Goal: Information Seeking & Learning: Learn about a topic

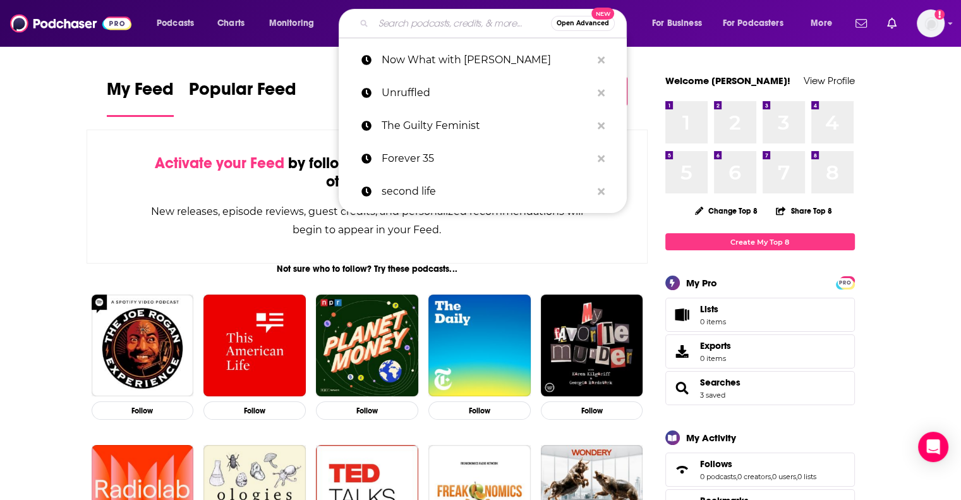
click at [399, 20] on input "Search podcasts, credits, & more..." at bounding box center [463, 23] width 178 height 20
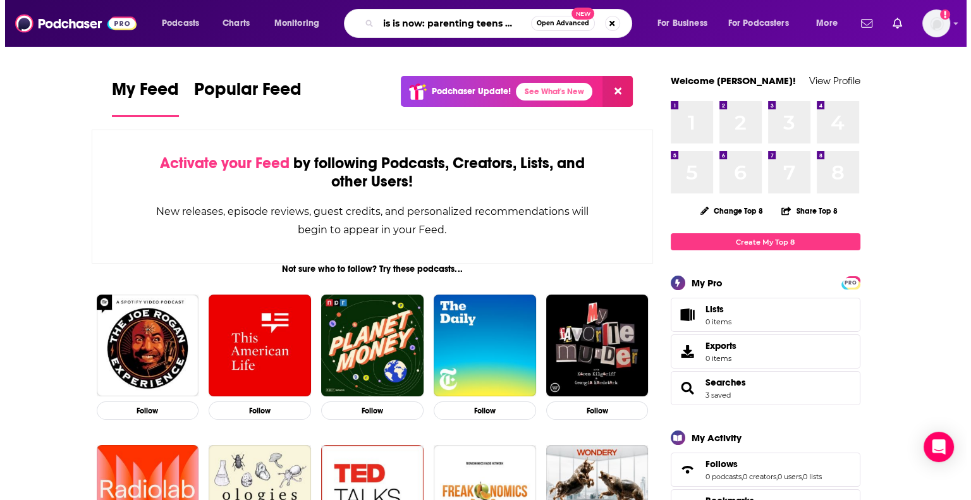
scroll to position [0, 16]
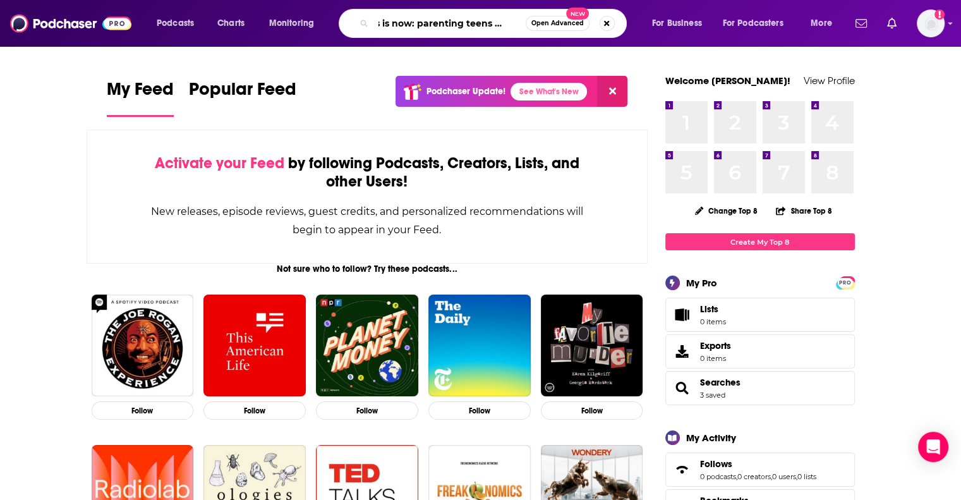
type input "this is now: parenting teens [DATE]"
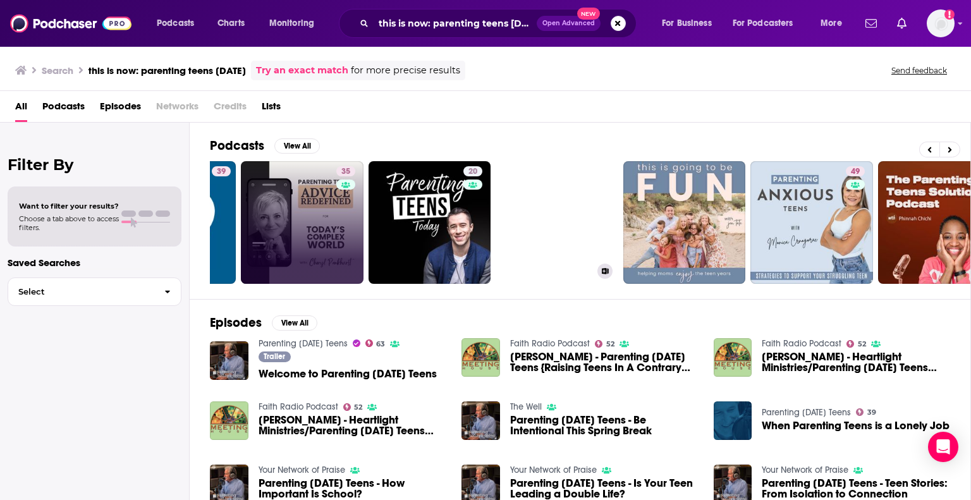
scroll to position [0, 399]
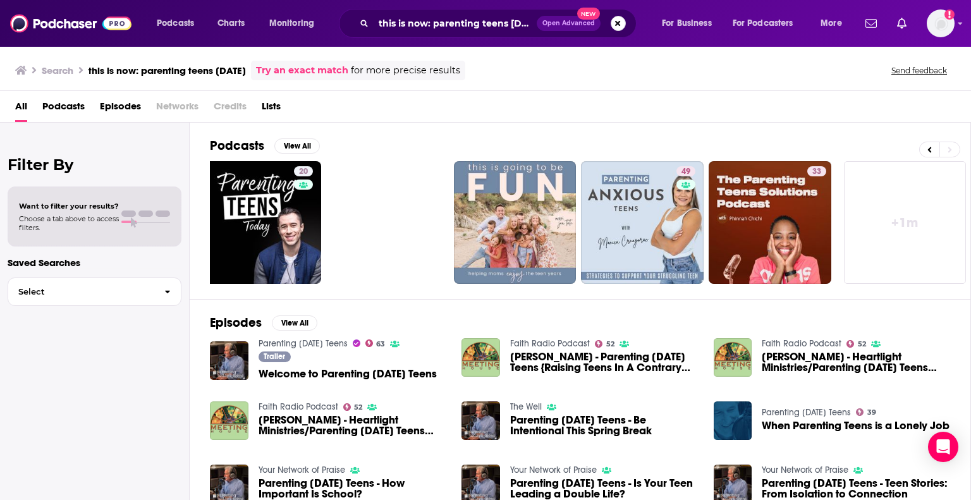
click at [619, 19] on button "Search podcasts, credits, & more..." at bounding box center [618, 23] width 15 height 15
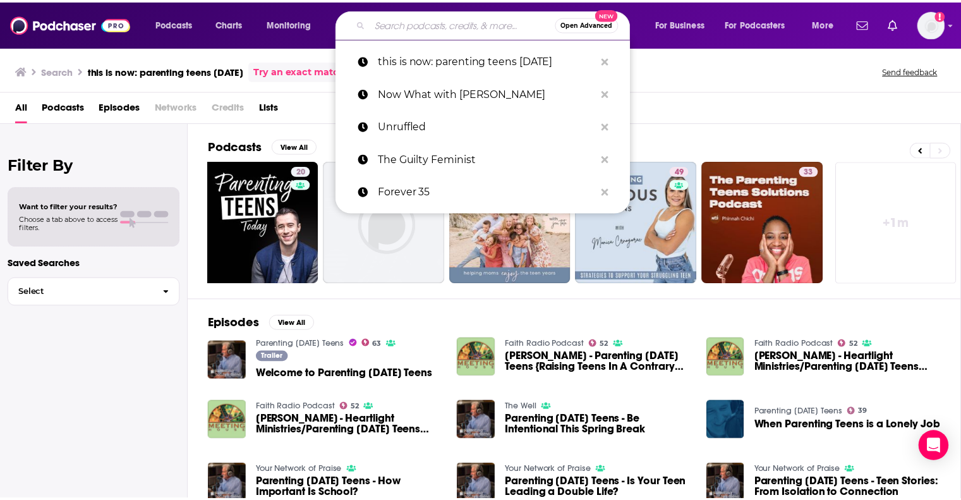
scroll to position [0, 0]
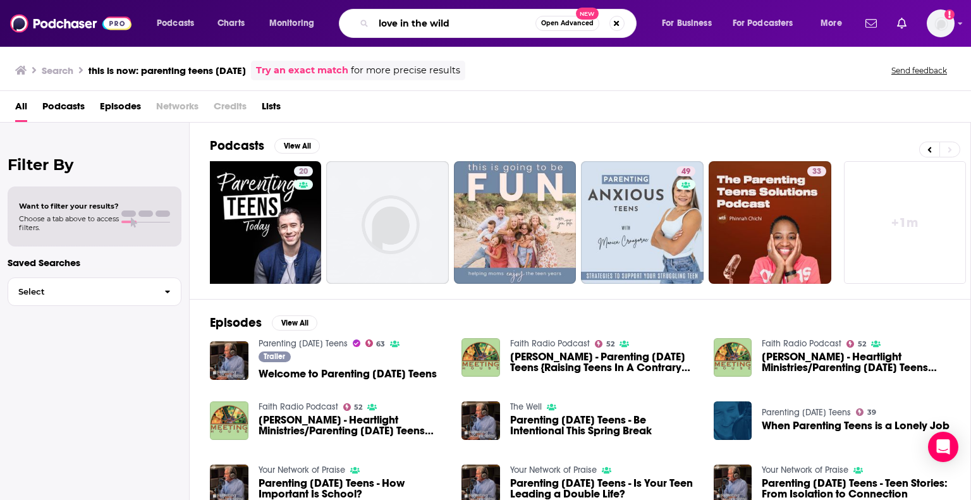
type input "love in the wild"
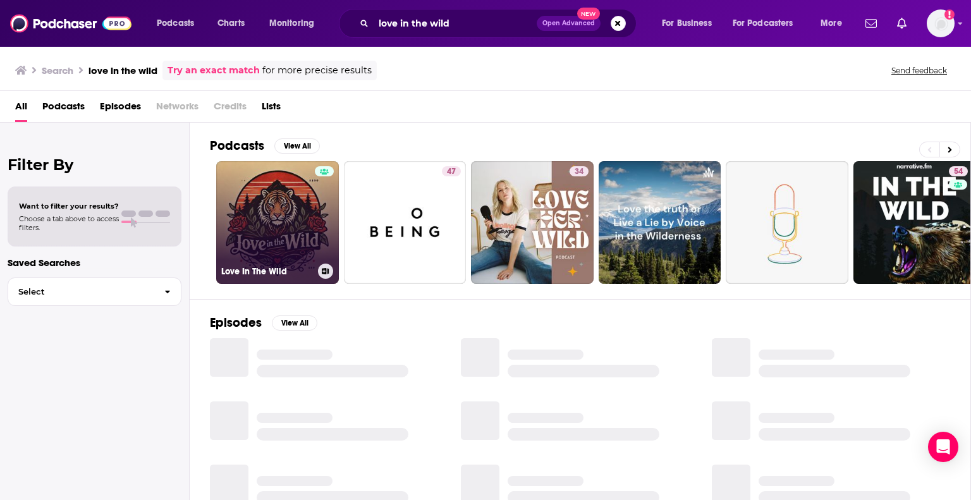
click at [277, 212] on link "Love In The Wild" at bounding box center [277, 222] width 123 height 123
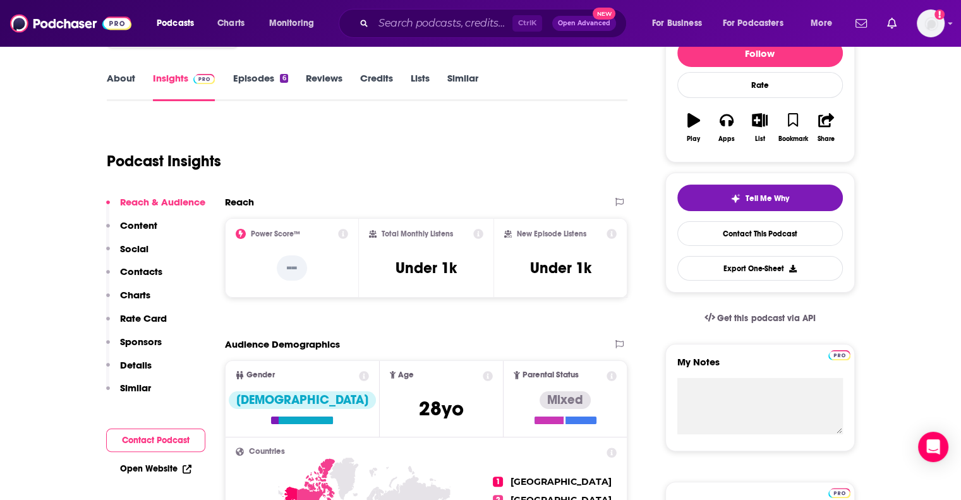
scroll to position [168, 0]
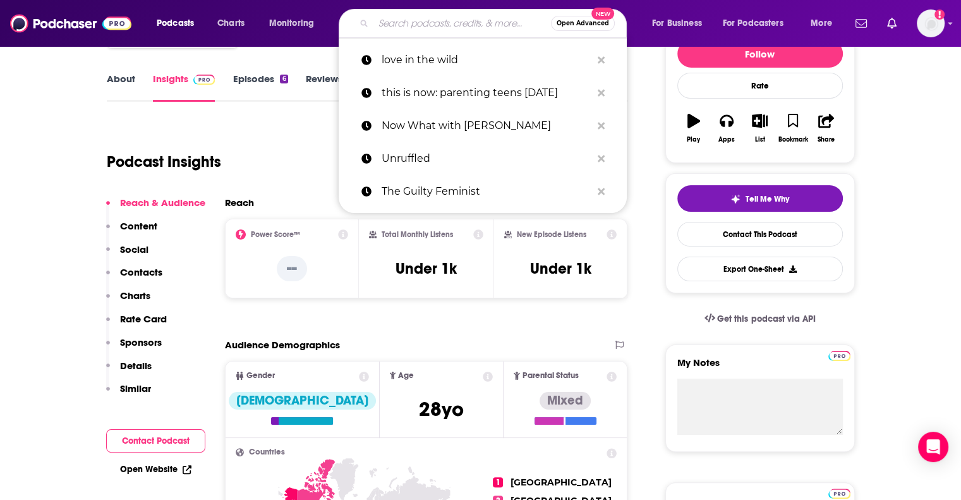
click at [471, 22] on input "Search podcasts, credits, & more..." at bounding box center [463, 23] width 178 height 20
paste input "Whatever Podcast /// Dating Talk"
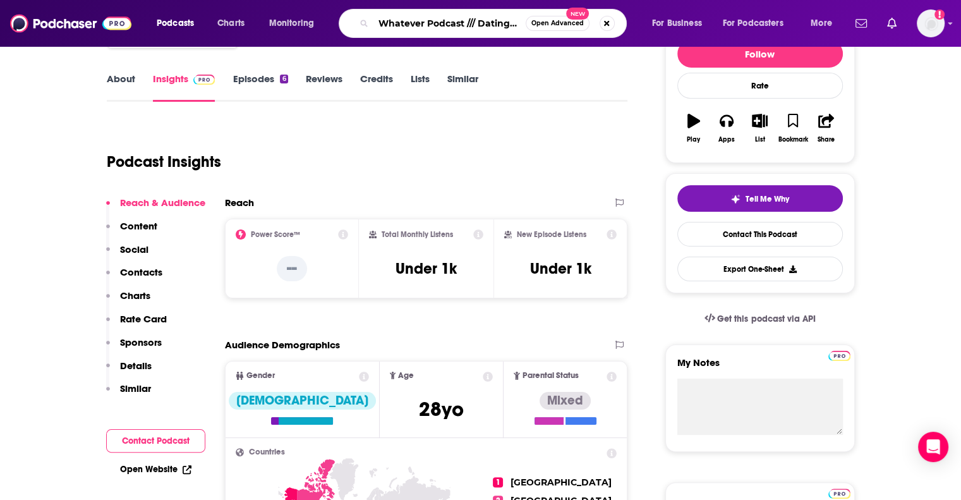
scroll to position [0, 17]
click at [463, 23] on input "Whatever Podcast /// Dating Talk" at bounding box center [450, 23] width 152 height 20
type input "Whatever Podcast Dating Talk"
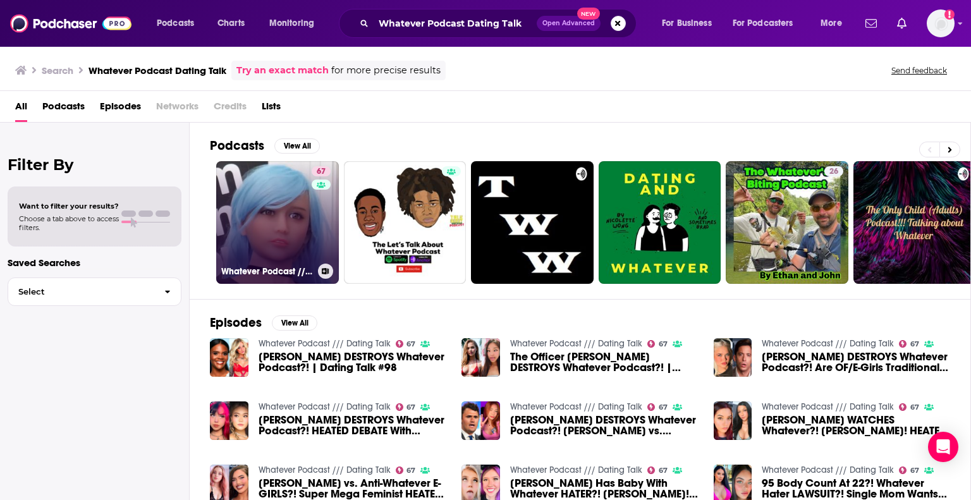
click at [260, 243] on link "67 Whatever Podcast /// Dating Talk" at bounding box center [277, 222] width 123 height 123
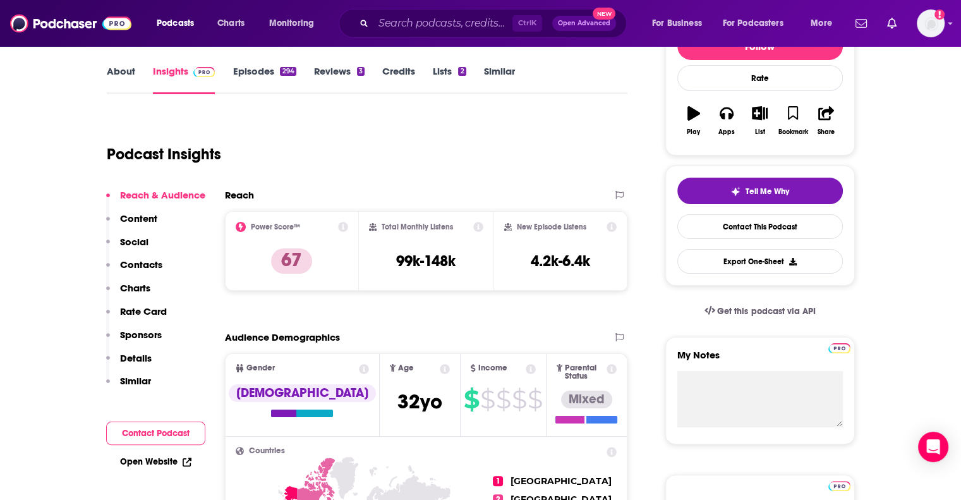
scroll to position [177, 0]
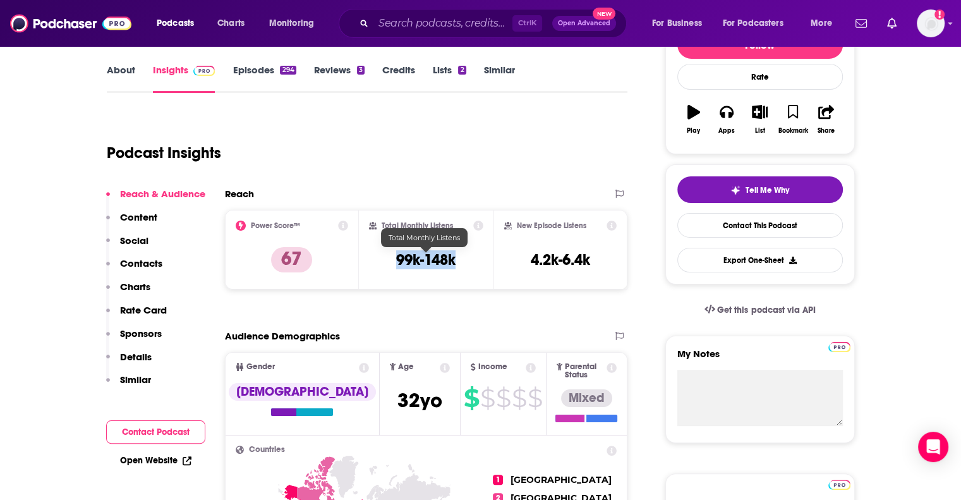
drag, startPoint x: 467, startPoint y: 262, endPoint x: 391, endPoint y: 258, distance: 76.6
click at [391, 258] on div "Total Monthly Listens 99k-148k" at bounding box center [426, 250] width 114 height 58
copy h3 "99k-148k"
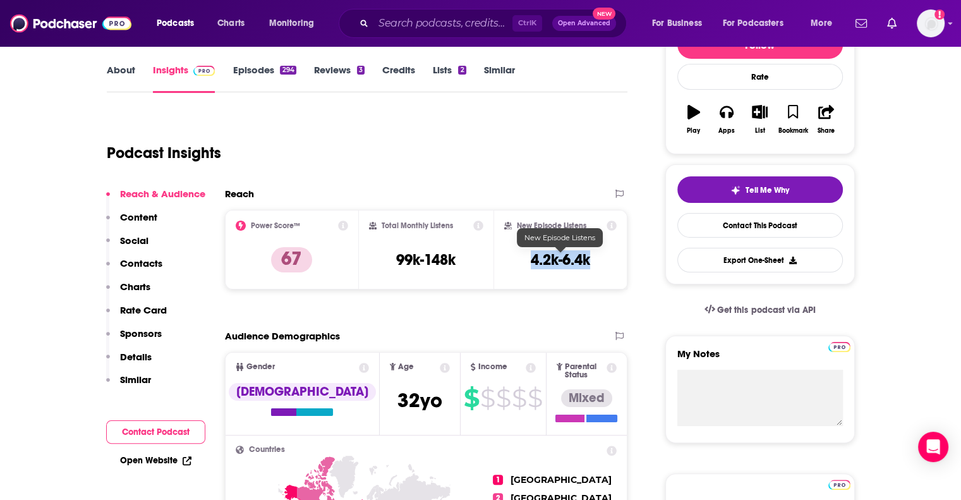
drag, startPoint x: 595, startPoint y: 264, endPoint x: 528, endPoint y: 260, distance: 67.1
click at [528, 260] on div "New Episode Listens 4.2k-6.4k" at bounding box center [560, 250] width 113 height 58
copy h3 "4.2k-6.4k"
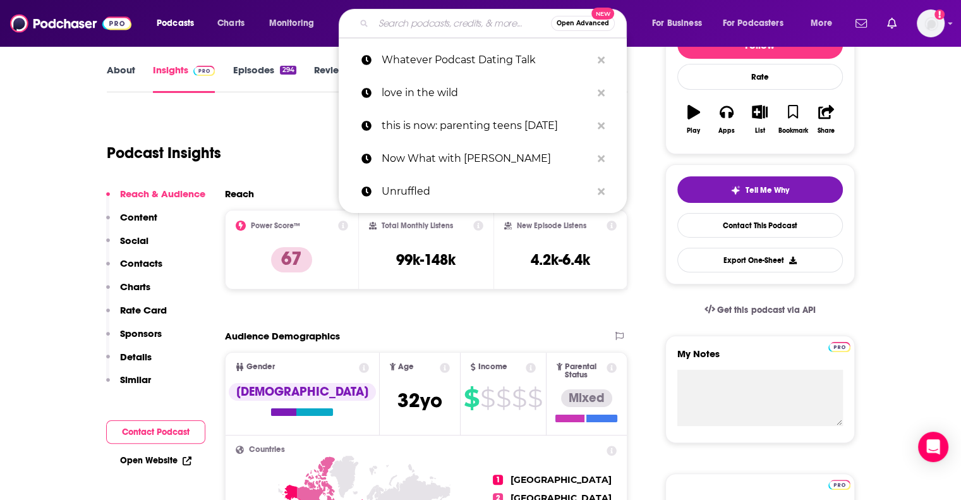
click at [489, 22] on input "Search podcasts, credits, & more..." at bounding box center [463, 23] width 178 height 20
paste input "She Believed She Could Podcast"
type input "She Believed She Could Podcast"
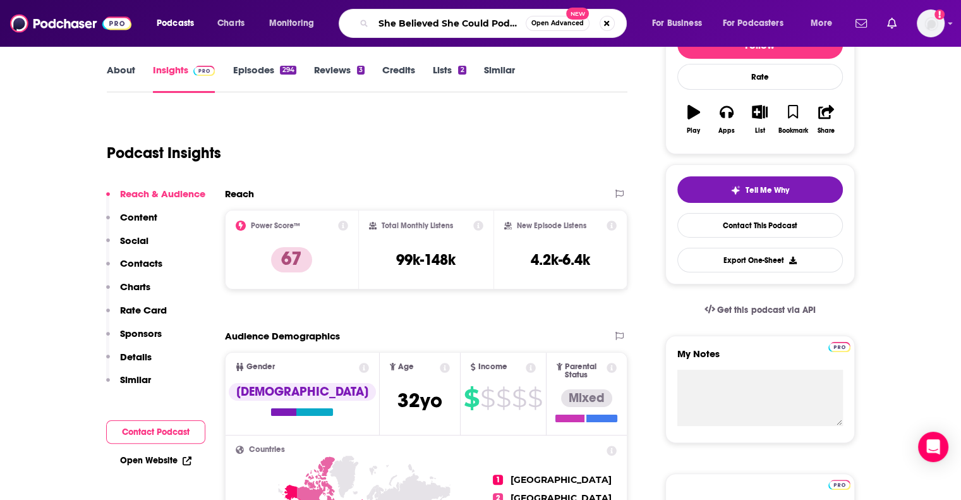
scroll to position [0, 10]
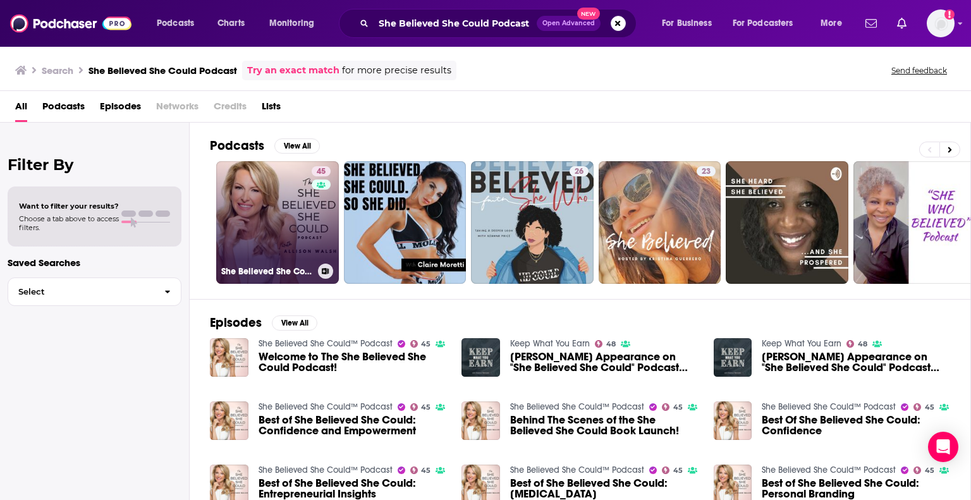
click at [273, 233] on link "45 She Believed She Could™ Podcast" at bounding box center [277, 222] width 123 height 123
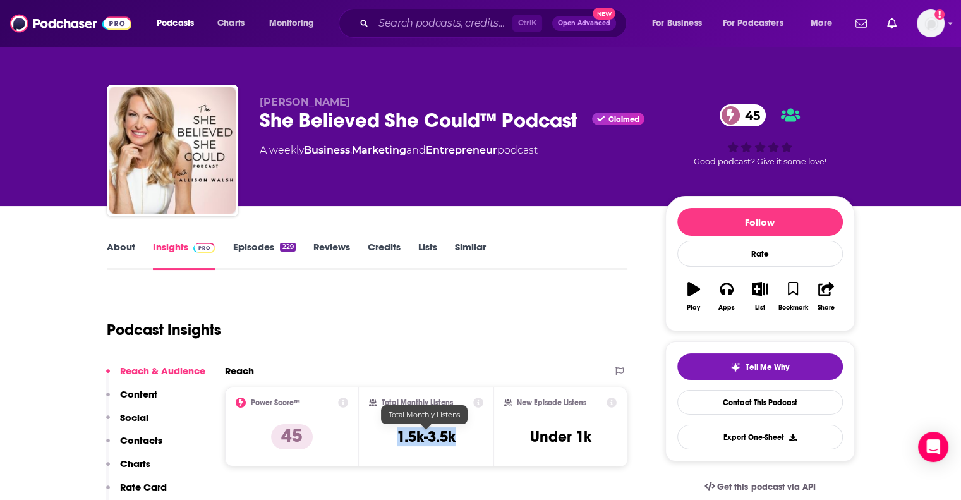
drag, startPoint x: 460, startPoint y: 440, endPoint x: 396, endPoint y: 437, distance: 63.3
click at [396, 437] on div "Total Monthly Listens 1.5k-3.5k" at bounding box center [426, 427] width 114 height 58
copy h3 "1.5k-3.5k"
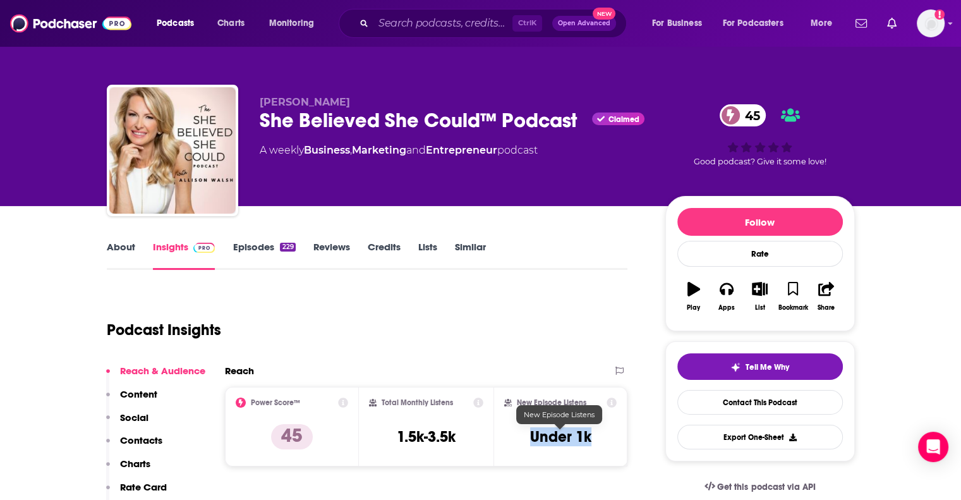
drag, startPoint x: 524, startPoint y: 442, endPoint x: 597, endPoint y: 434, distance: 73.1
click at [597, 434] on div "New Episode Listens Under 1k" at bounding box center [560, 427] width 113 height 58
copy h3 "Under 1k"
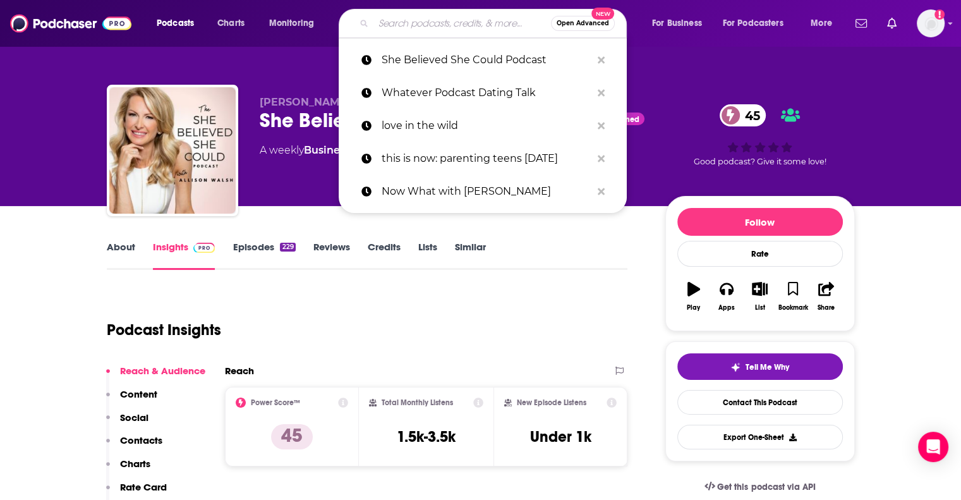
click at [493, 22] on input "Search podcasts, credits, & more..." at bounding box center [463, 23] width 178 height 20
paste input "Enneagram and Marriage"
type input "Enneagram and Marriage"
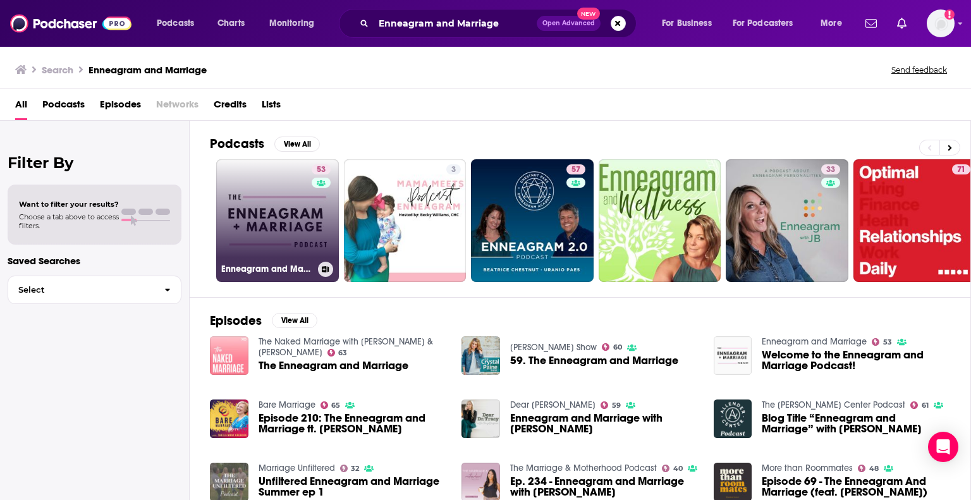
click at [284, 217] on link "53 Enneagram and Marriage" at bounding box center [277, 220] width 123 height 123
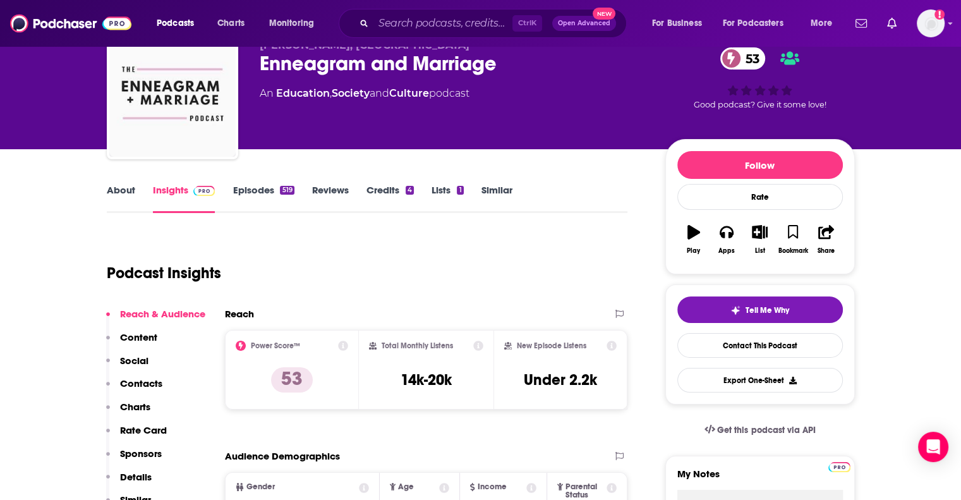
scroll to position [95, 0]
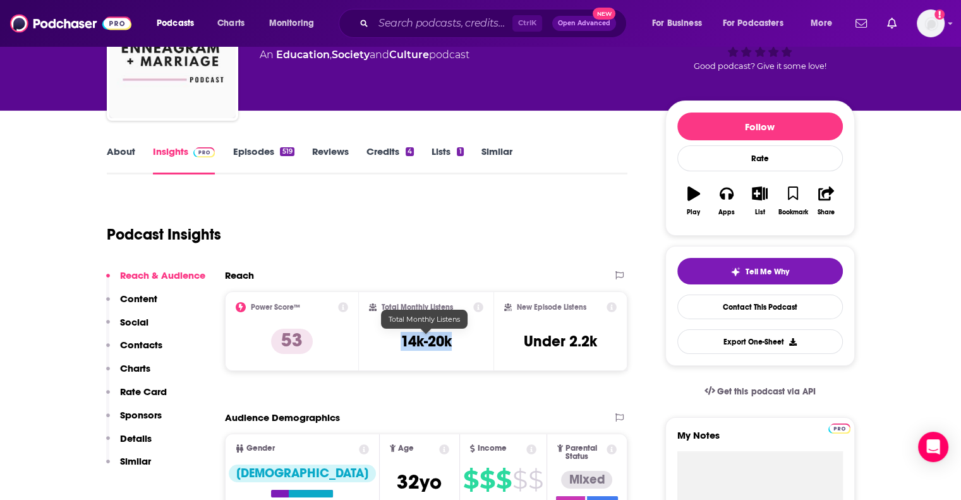
drag, startPoint x: 458, startPoint y: 341, endPoint x: 400, endPoint y: 344, distance: 57.6
click at [400, 344] on div "Total Monthly Listens 14k-20k" at bounding box center [426, 331] width 114 height 58
copy h3 "14k-20k"
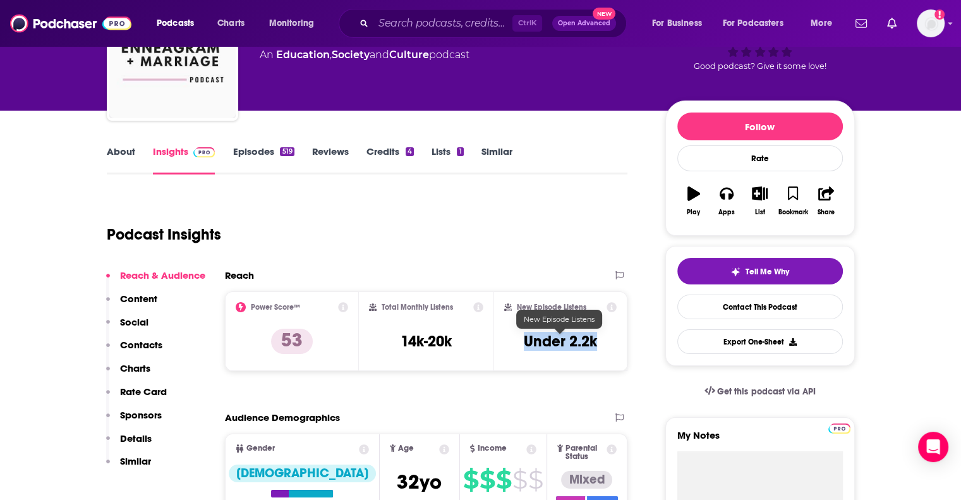
drag, startPoint x: 599, startPoint y: 342, endPoint x: 523, endPoint y: 339, distance: 75.9
click at [523, 339] on div "New Episode Listens Under 2.2k" at bounding box center [560, 331] width 113 height 58
copy h3 "Under 2.2k"
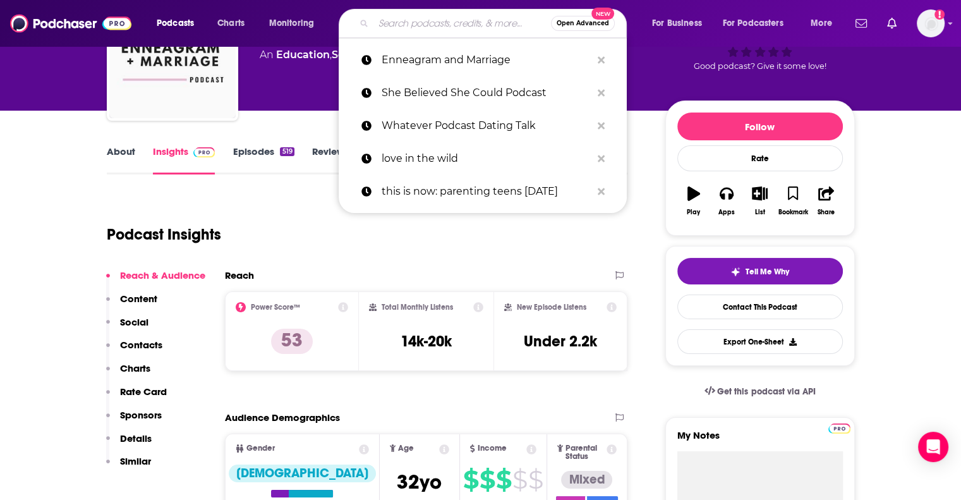
click at [420, 30] on input "Search podcasts, credits, & more..." at bounding box center [463, 23] width 178 height 20
paste input "thERINpy with [PERSON_NAME][US_STATE]"
type input "thERINpy with [PERSON_NAME][US_STATE]"
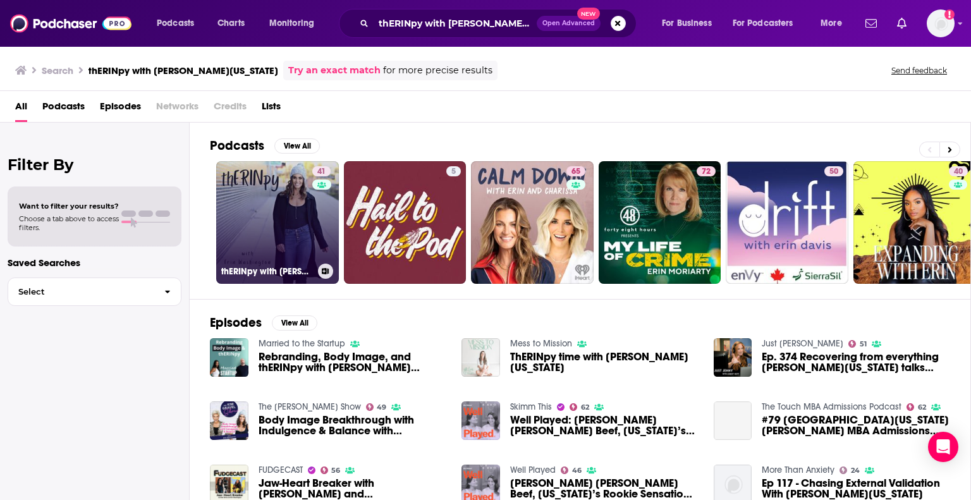
click at [276, 225] on link "41 thERINpy with [PERSON_NAME][US_STATE]" at bounding box center [277, 222] width 123 height 123
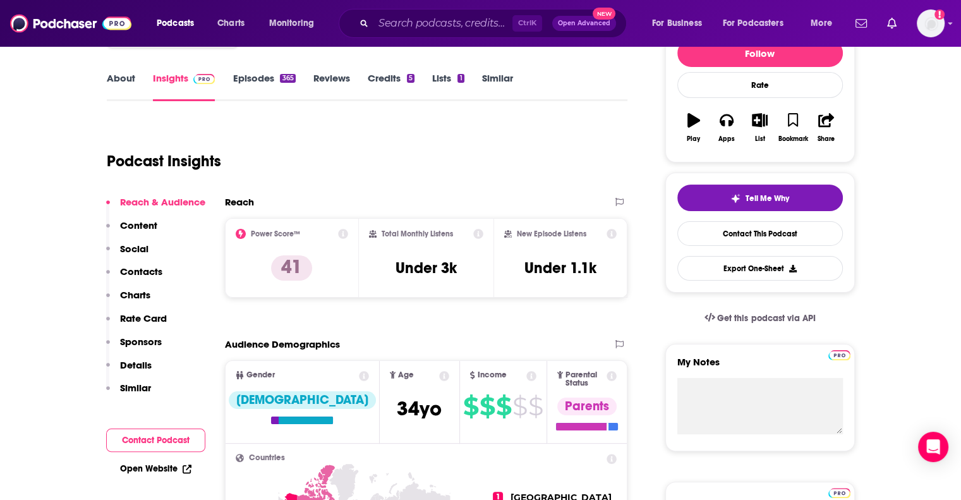
scroll to position [176, 0]
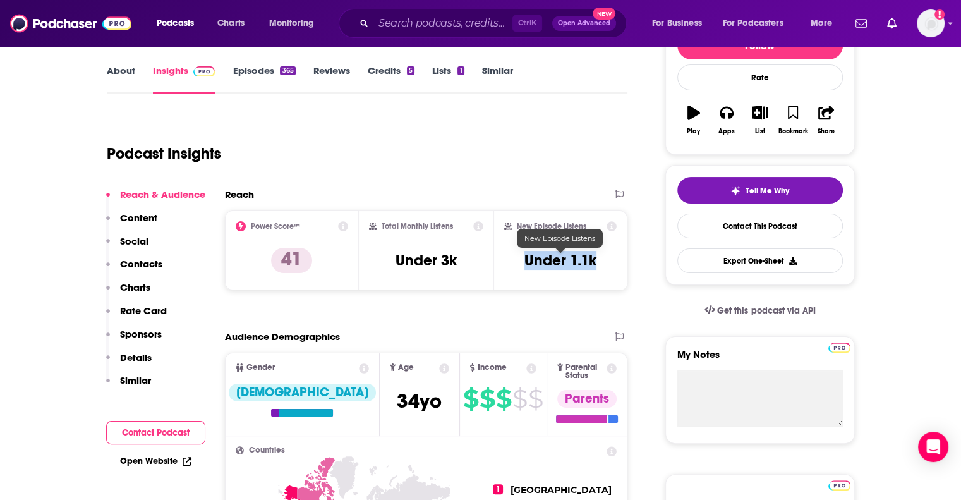
drag, startPoint x: 603, startPoint y: 257, endPoint x: 526, endPoint y: 260, distance: 77.2
click at [526, 260] on div "New Episode Listens Under 1.1k" at bounding box center [560, 250] width 113 height 58
copy h3 "Under 1.1k"
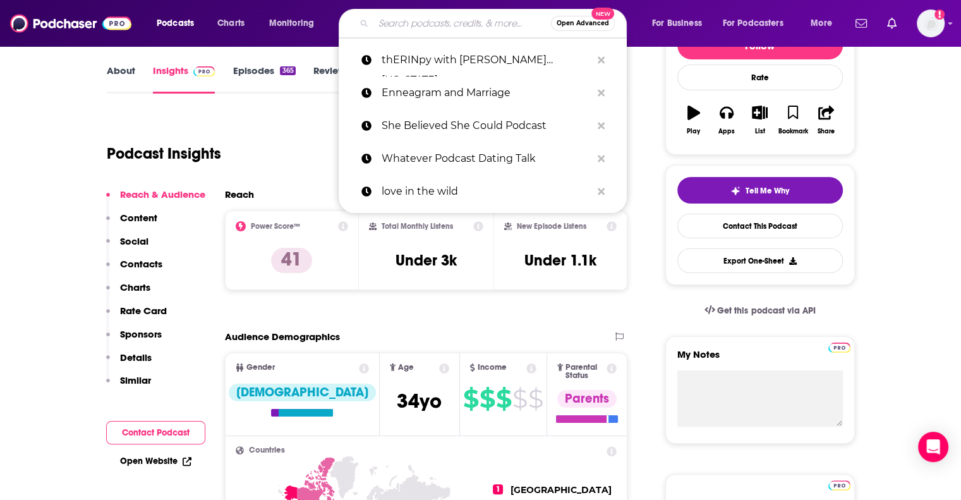
click at [465, 30] on input "Search podcasts, credits, & more..." at bounding box center [463, 23] width 178 height 20
paste input "[PERSON_NAME] - Midlife Makeover Show"
type input "[PERSON_NAME] - Midlife Makeover Show"
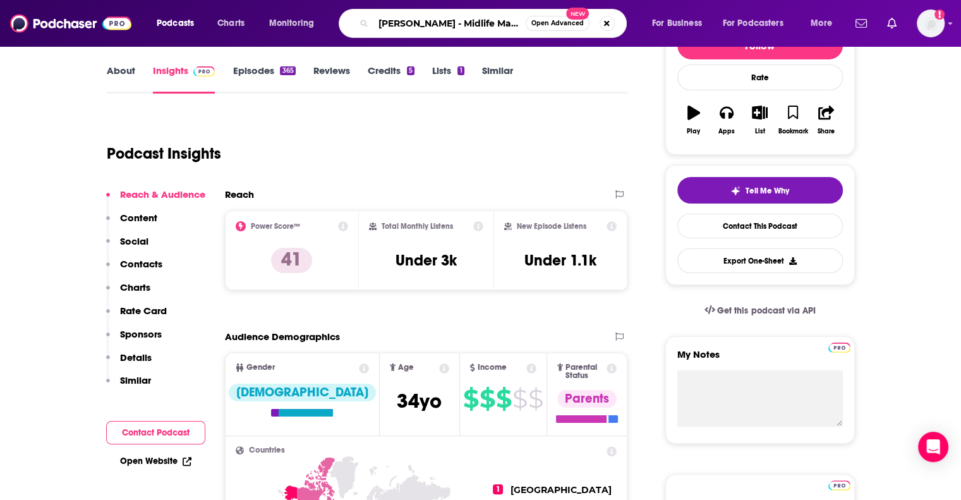
scroll to position [0, 57]
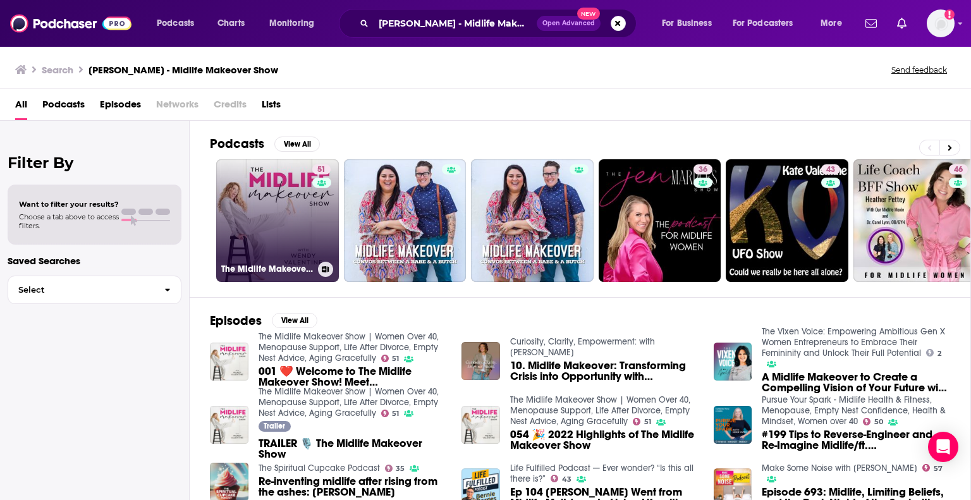
click at [286, 217] on link "51 The Midlife Makeover Show | Women Over 40, Menopause Support, Life After Div…" at bounding box center [277, 220] width 123 height 123
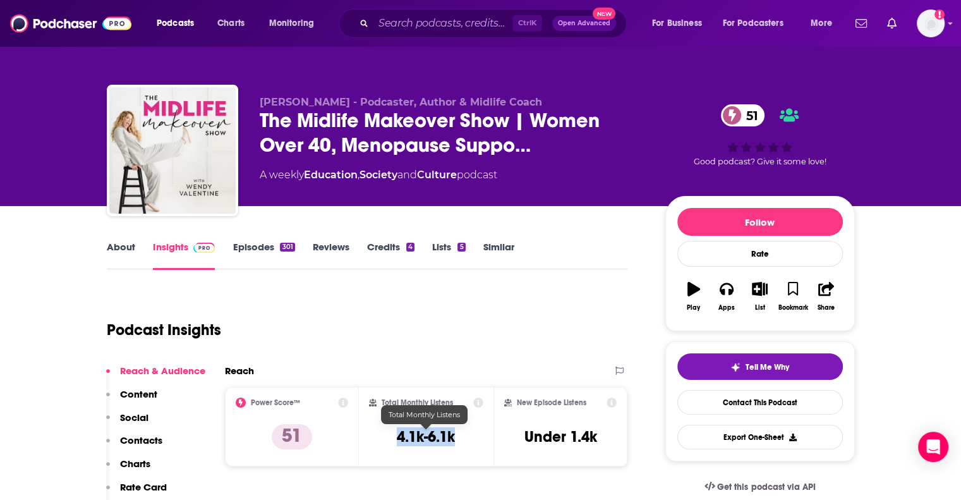
drag, startPoint x: 458, startPoint y: 443, endPoint x: 397, endPoint y: 438, distance: 61.5
click at [397, 438] on div "Total Monthly Listens 4.1k-6.1k" at bounding box center [426, 427] width 114 height 58
copy h3 "4.1k-6.1k"
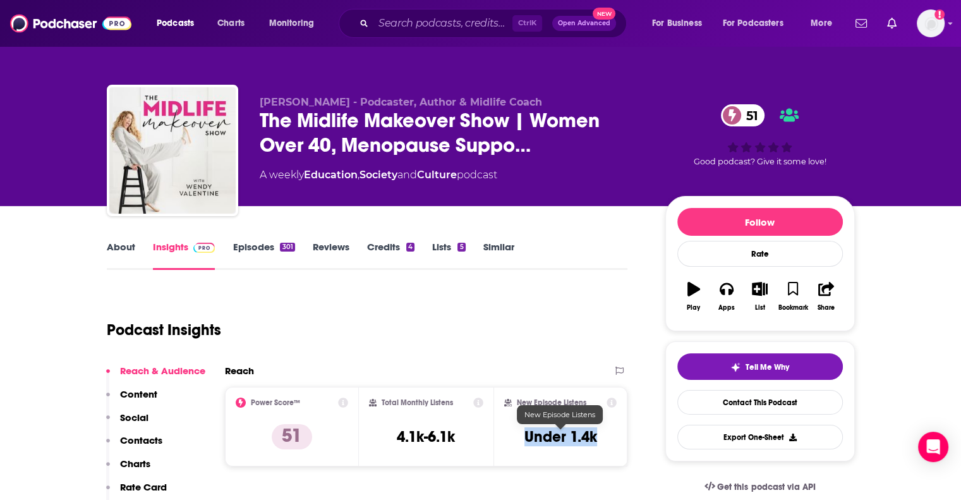
drag, startPoint x: 607, startPoint y: 437, endPoint x: 519, endPoint y: 436, distance: 88.5
click at [519, 436] on div "New Episode Listens Under 1.4k" at bounding box center [560, 427] width 113 height 58
copy h3 "Under 1.4k"
click at [468, 24] on input "Search podcasts, credits, & more..." at bounding box center [443, 23] width 139 height 20
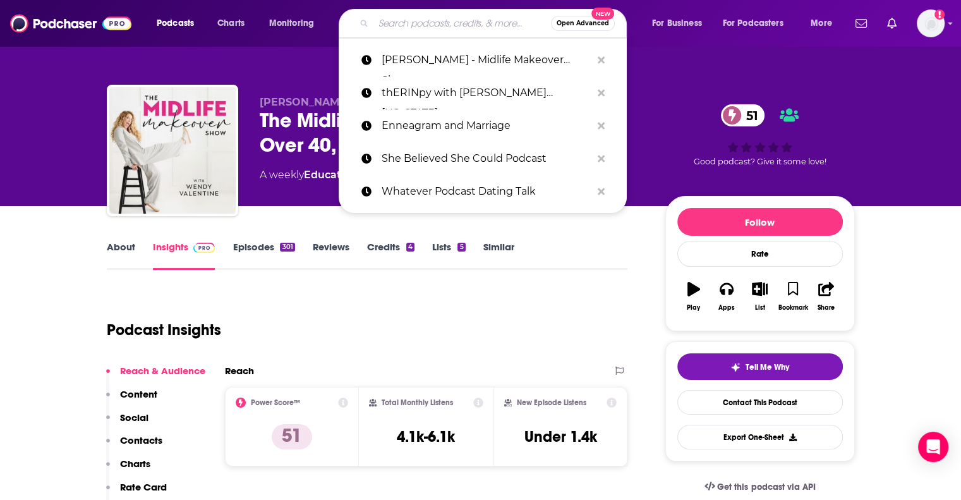
paste input "From Betrayal To Breakthrough P"
type input "From Betrayal To Breakthrough P"
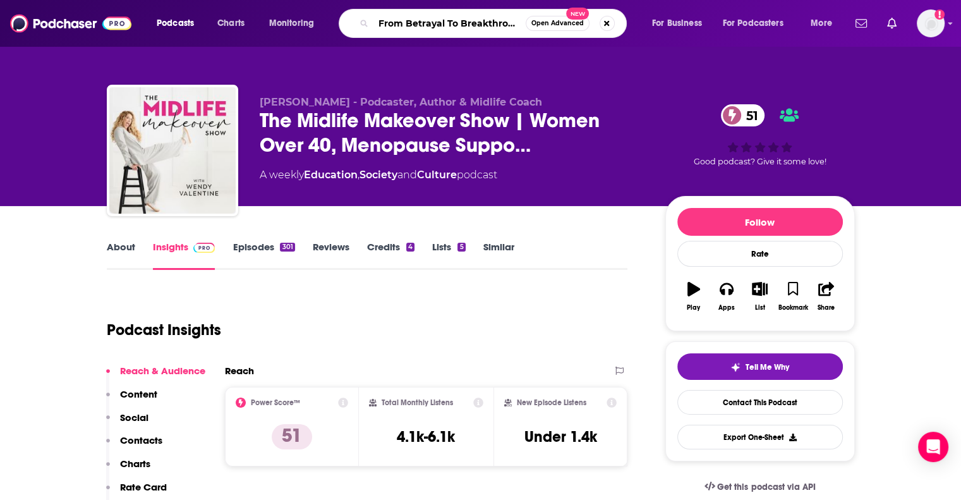
scroll to position [0, 14]
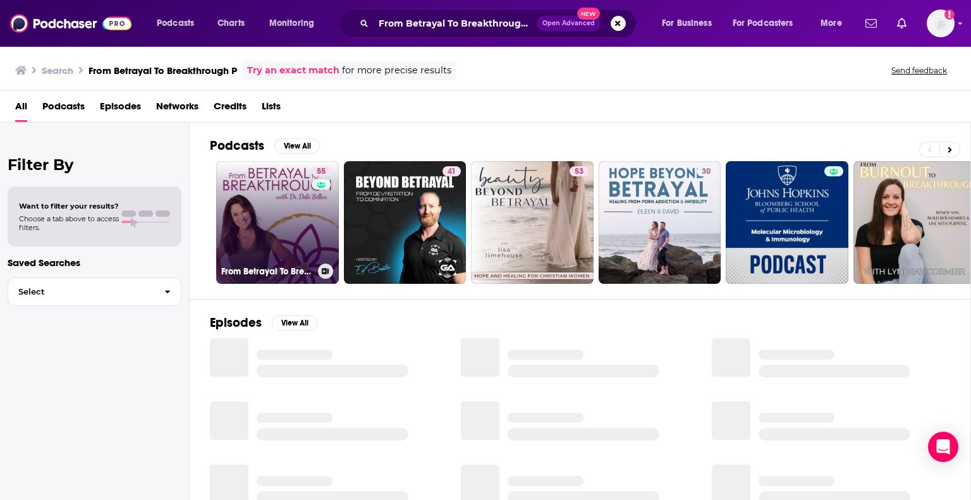
click at [282, 250] on link "55 From Betrayal To Breakthrough" at bounding box center [277, 222] width 123 height 123
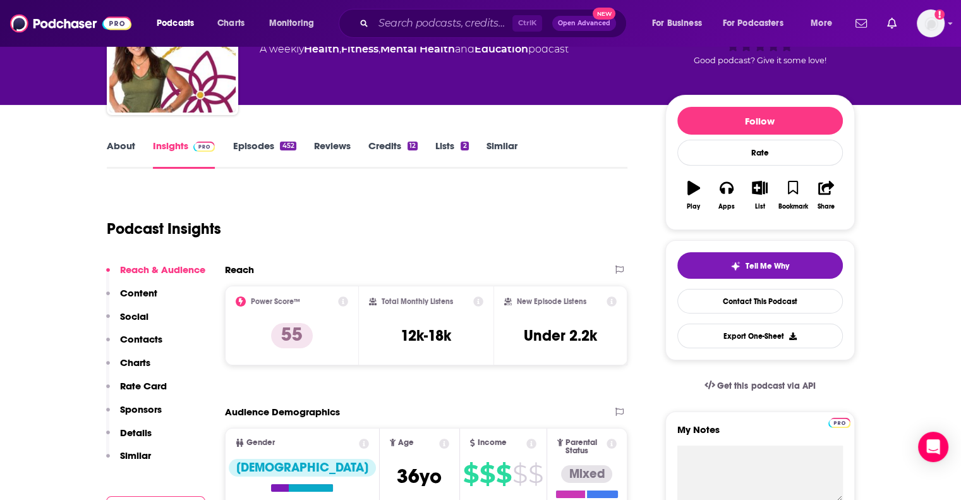
scroll to position [124, 0]
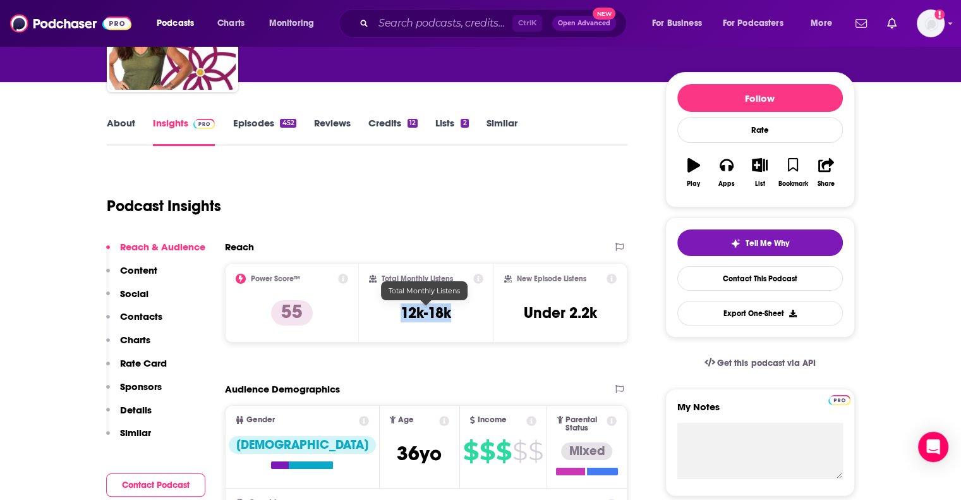
drag, startPoint x: 456, startPoint y: 310, endPoint x: 400, endPoint y: 310, distance: 55.6
click at [400, 310] on div "Total Monthly Listens 12k-18k" at bounding box center [426, 303] width 114 height 58
copy h3 "12k-18k"
click at [599, 316] on div "New Episode Listens Under 2.2k" at bounding box center [560, 303] width 113 height 58
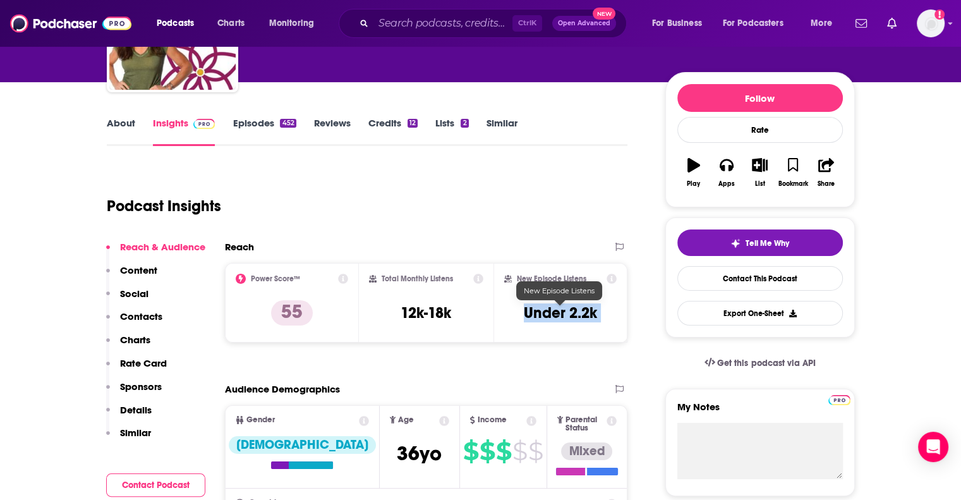
drag, startPoint x: 599, startPoint y: 316, endPoint x: 528, endPoint y: 318, distance: 71.5
click at [528, 318] on div "New Episode Listens Under 2.2k" at bounding box center [560, 303] width 113 height 58
